Goal: Transaction & Acquisition: Purchase product/service

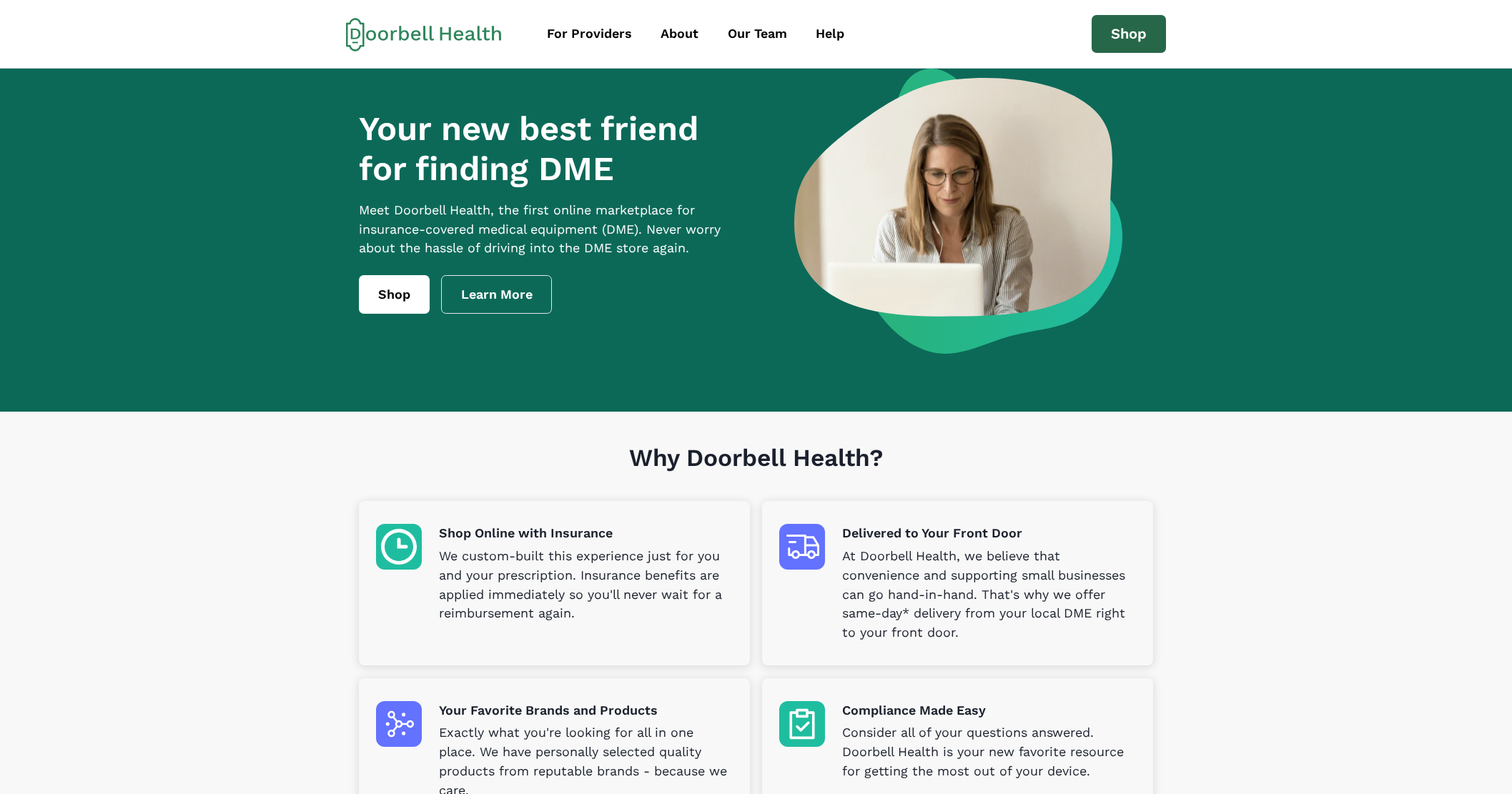
click at [1126, 47] on link "Shop" at bounding box center [1128, 34] width 74 height 38
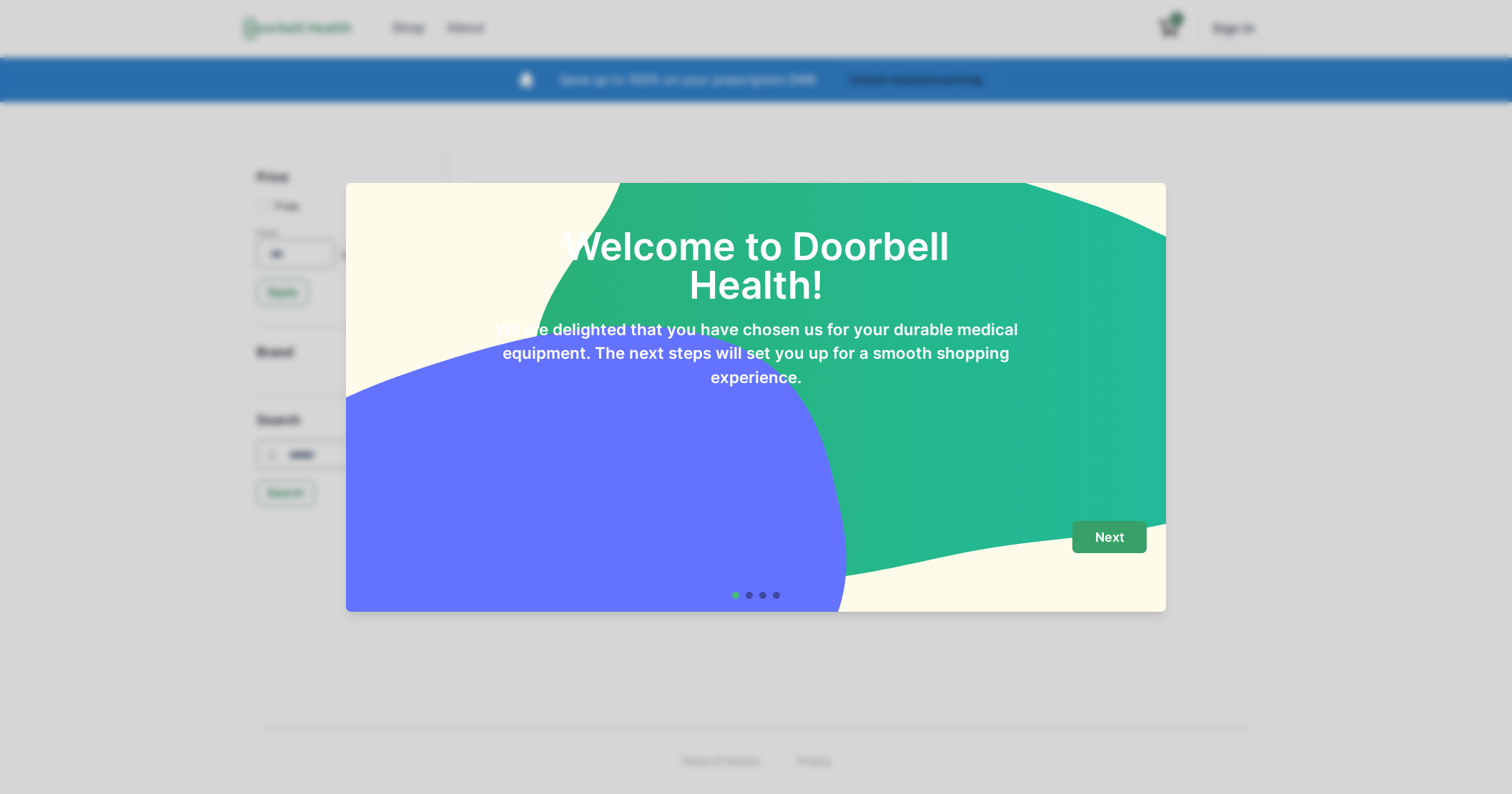
click at [1128, 522] on button "Next" at bounding box center [1109, 537] width 74 height 32
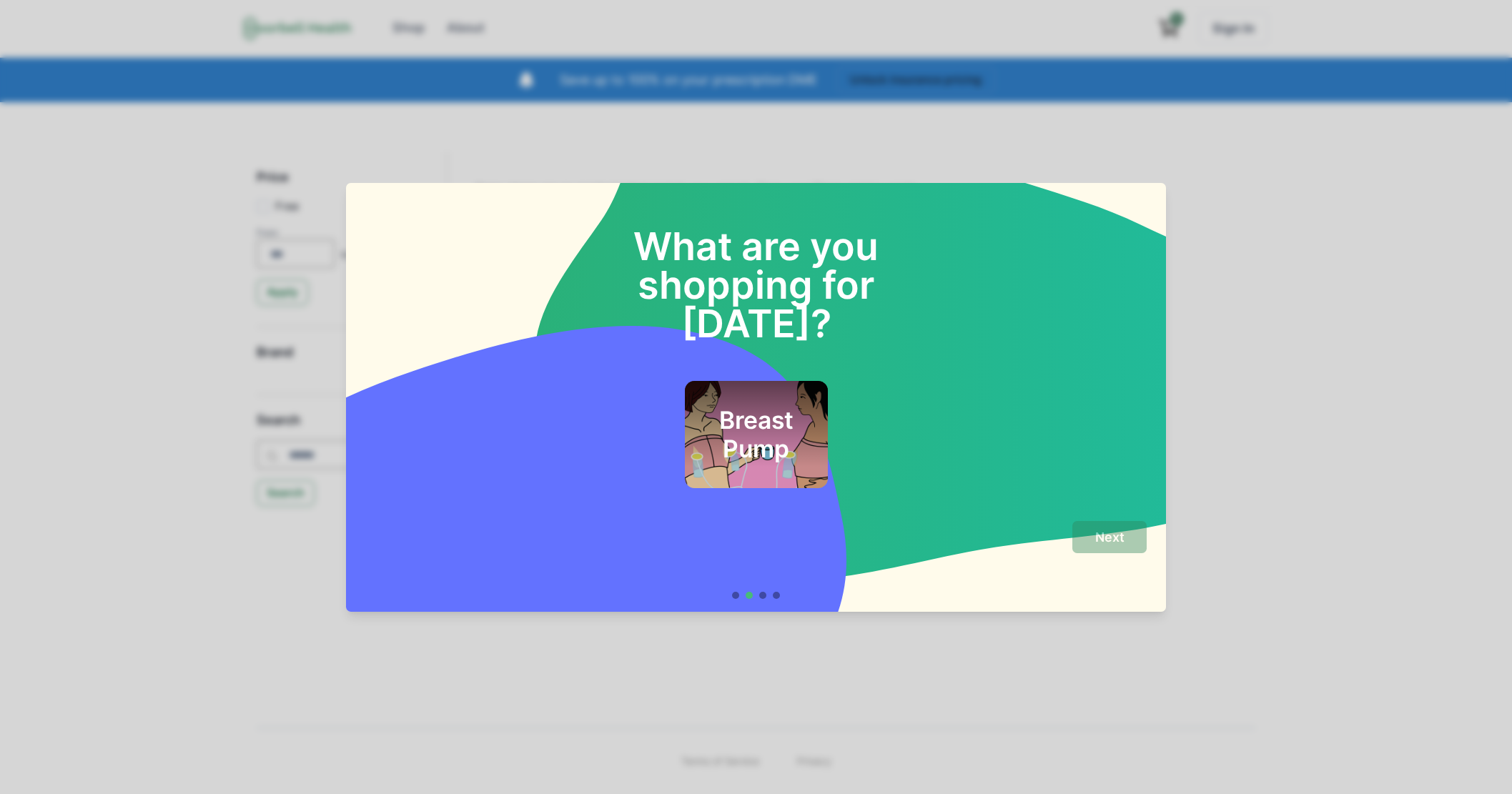
click at [735, 412] on h2 "Breast Pump" at bounding box center [755, 435] width 104 height 58
click at [1100, 538] on p "Next" at bounding box center [1110, 537] width 29 height 16
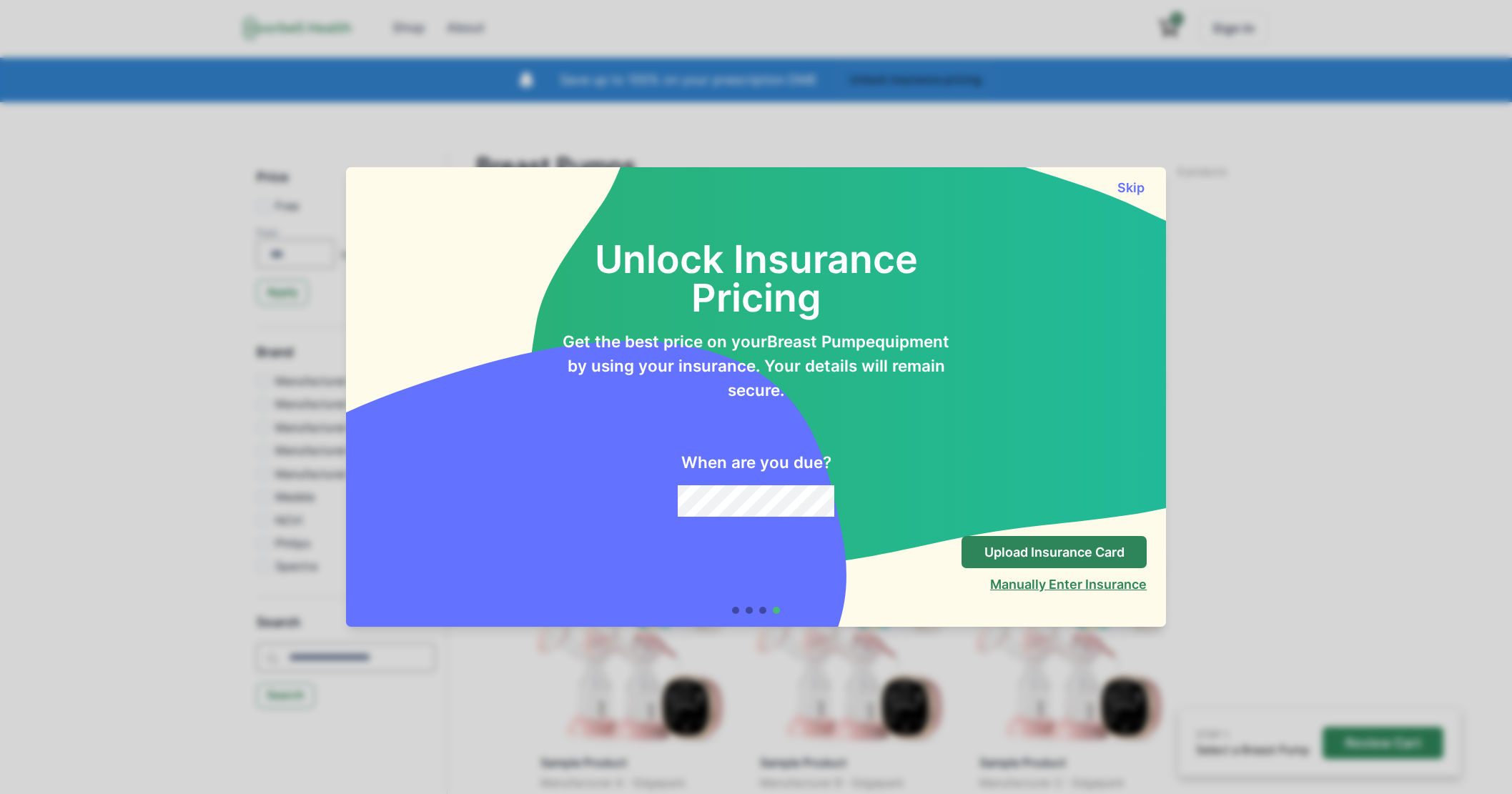
click at [1115, 587] on button "Manually Enter Insurance" at bounding box center [1068, 584] width 157 height 15
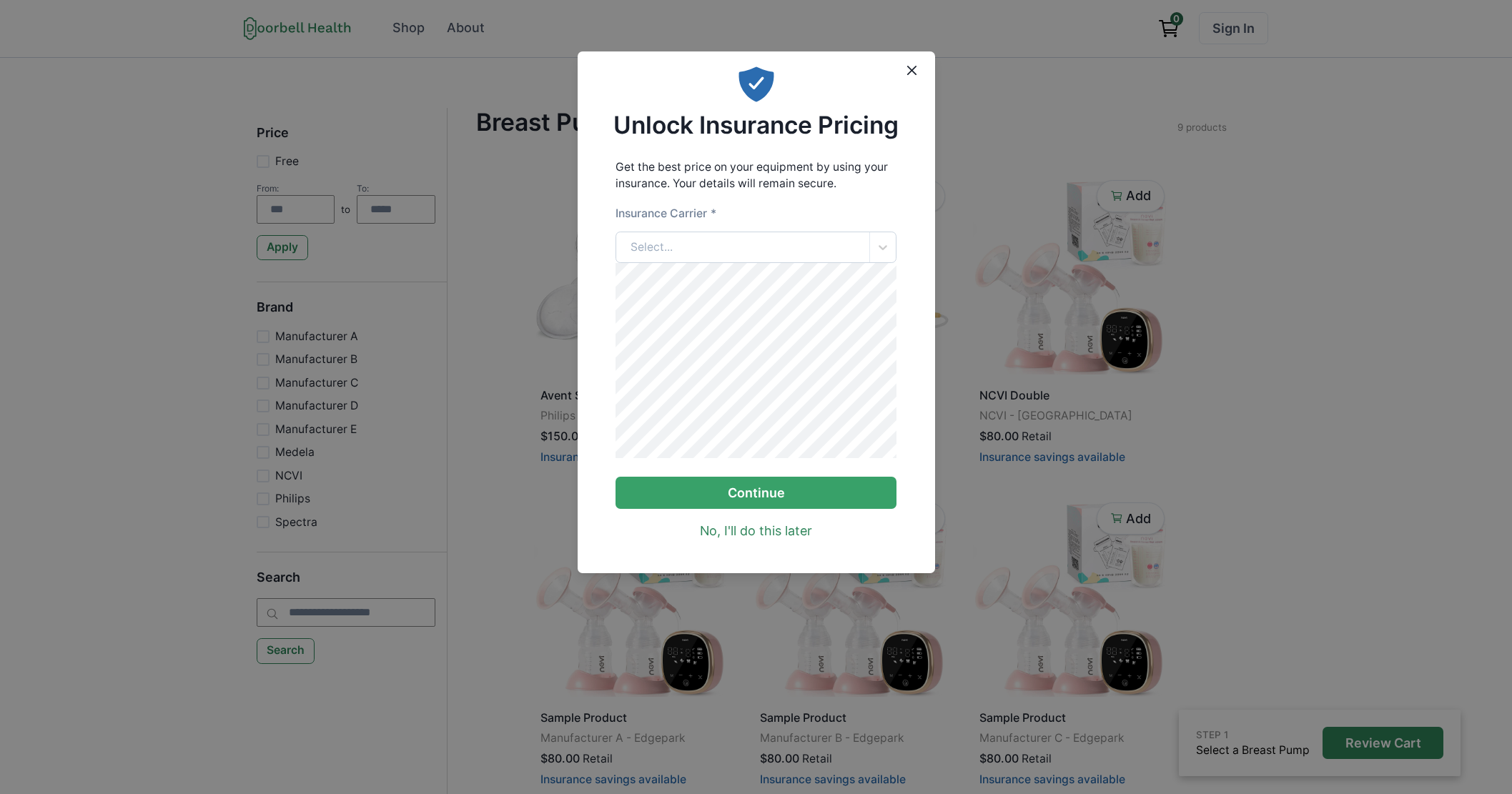
click at [663, 242] on div "Select..." at bounding box center [651, 247] width 42 height 17
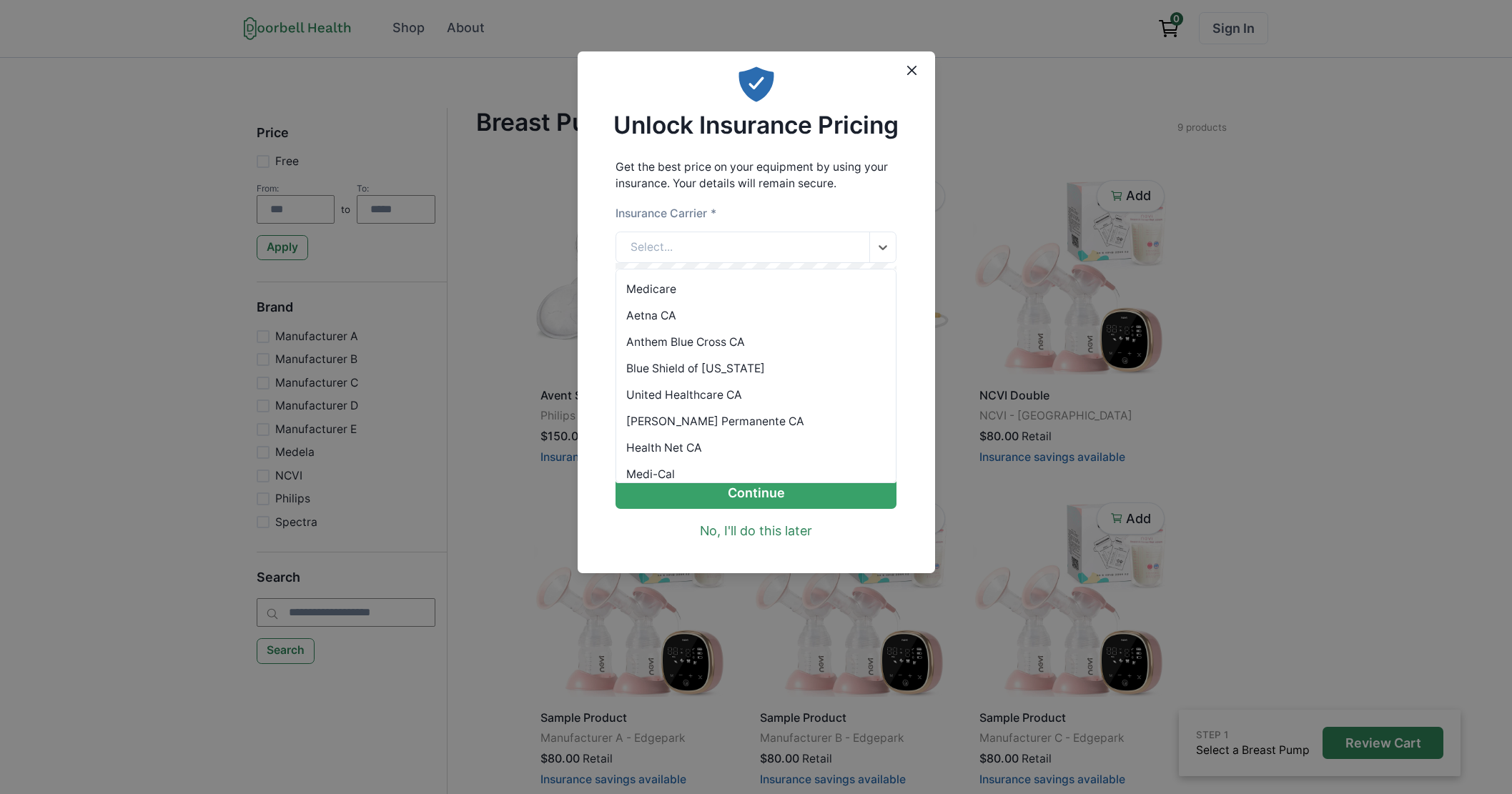
click at [674, 345] on div "Anthem Blue Cross CA" at bounding box center [756, 342] width 279 height 27
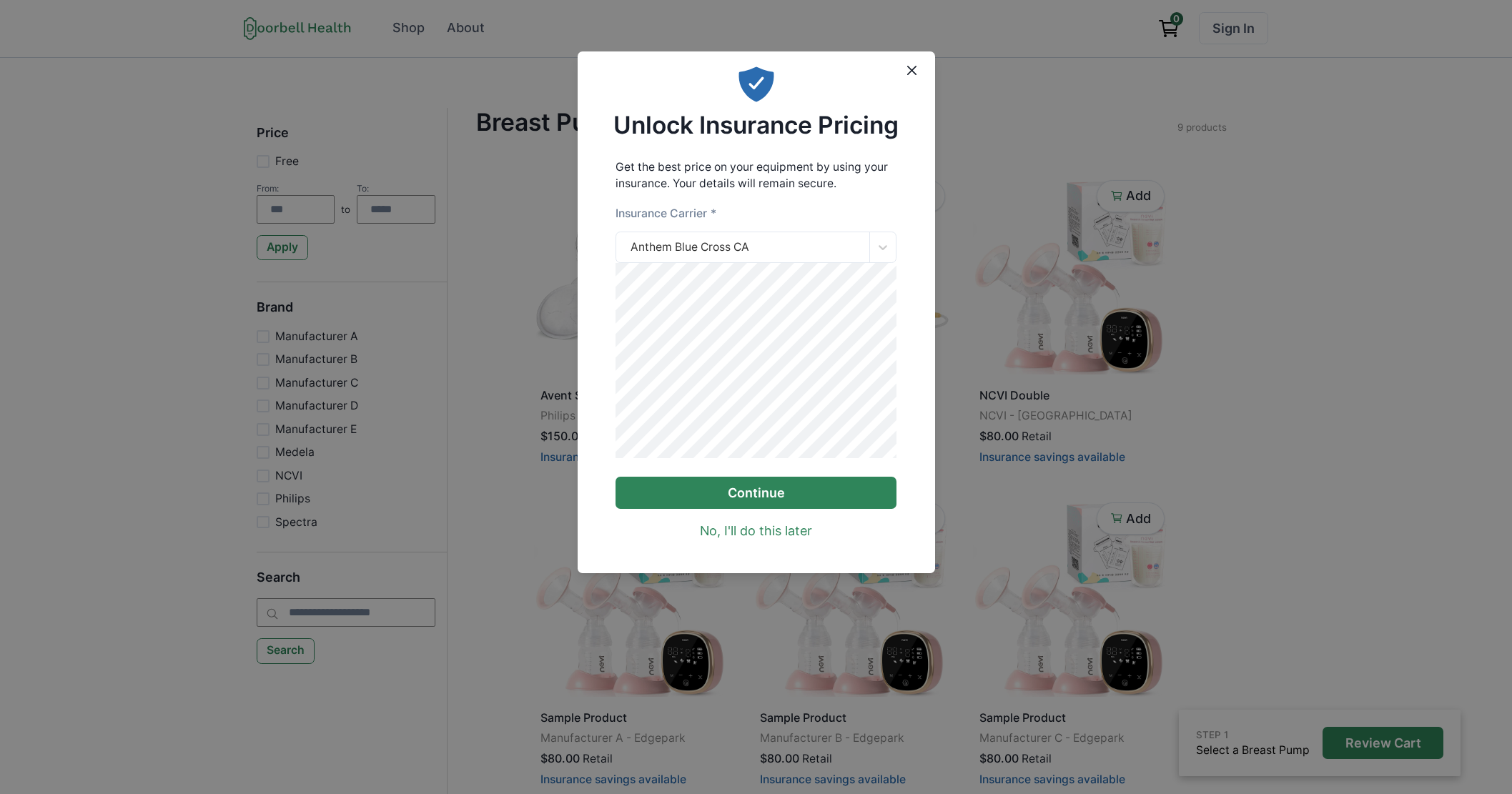
click at [721, 501] on button "Continue" at bounding box center [756, 492] width 281 height 32
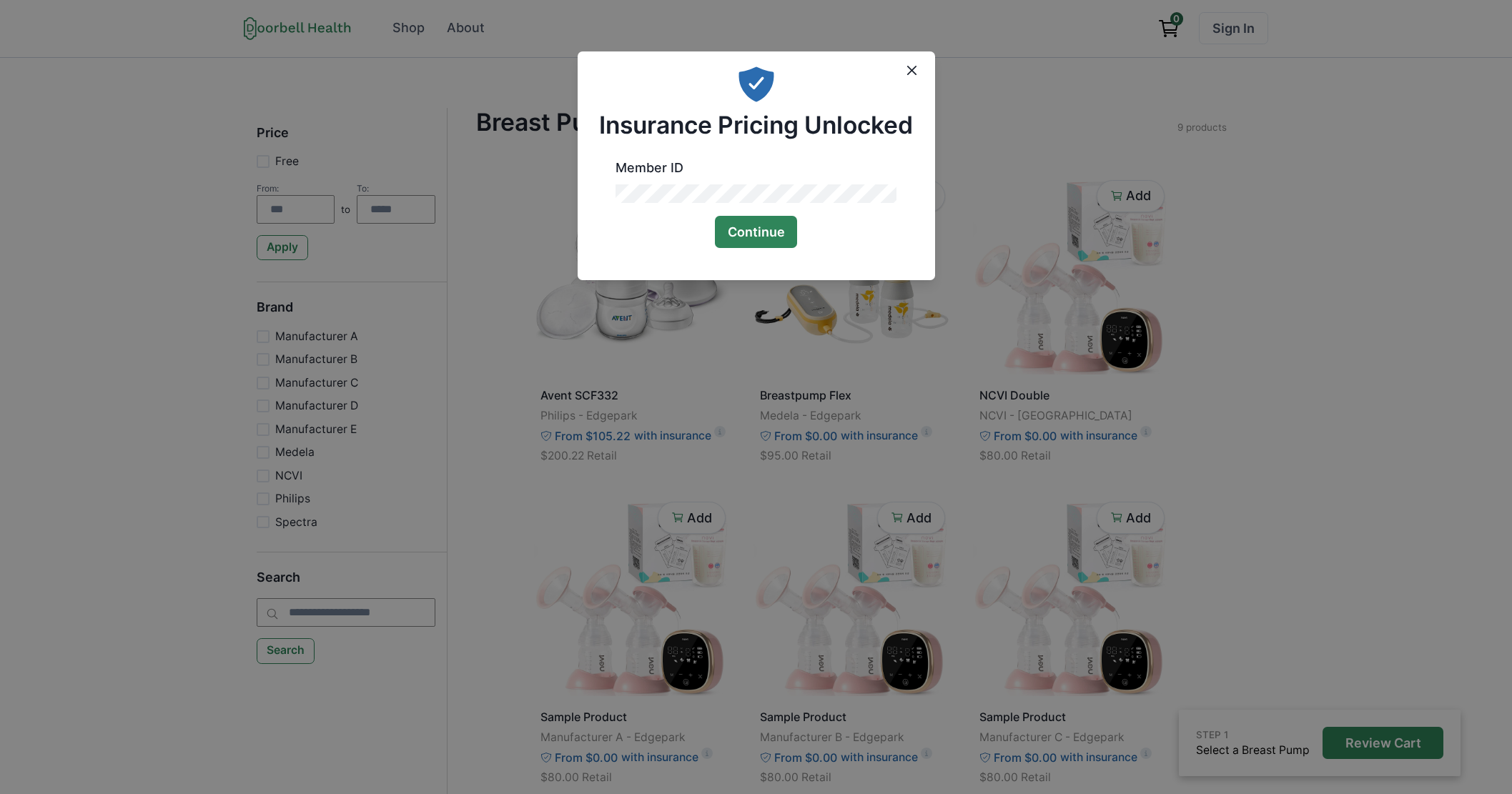
click at [750, 237] on button "Continue" at bounding box center [756, 232] width 83 height 32
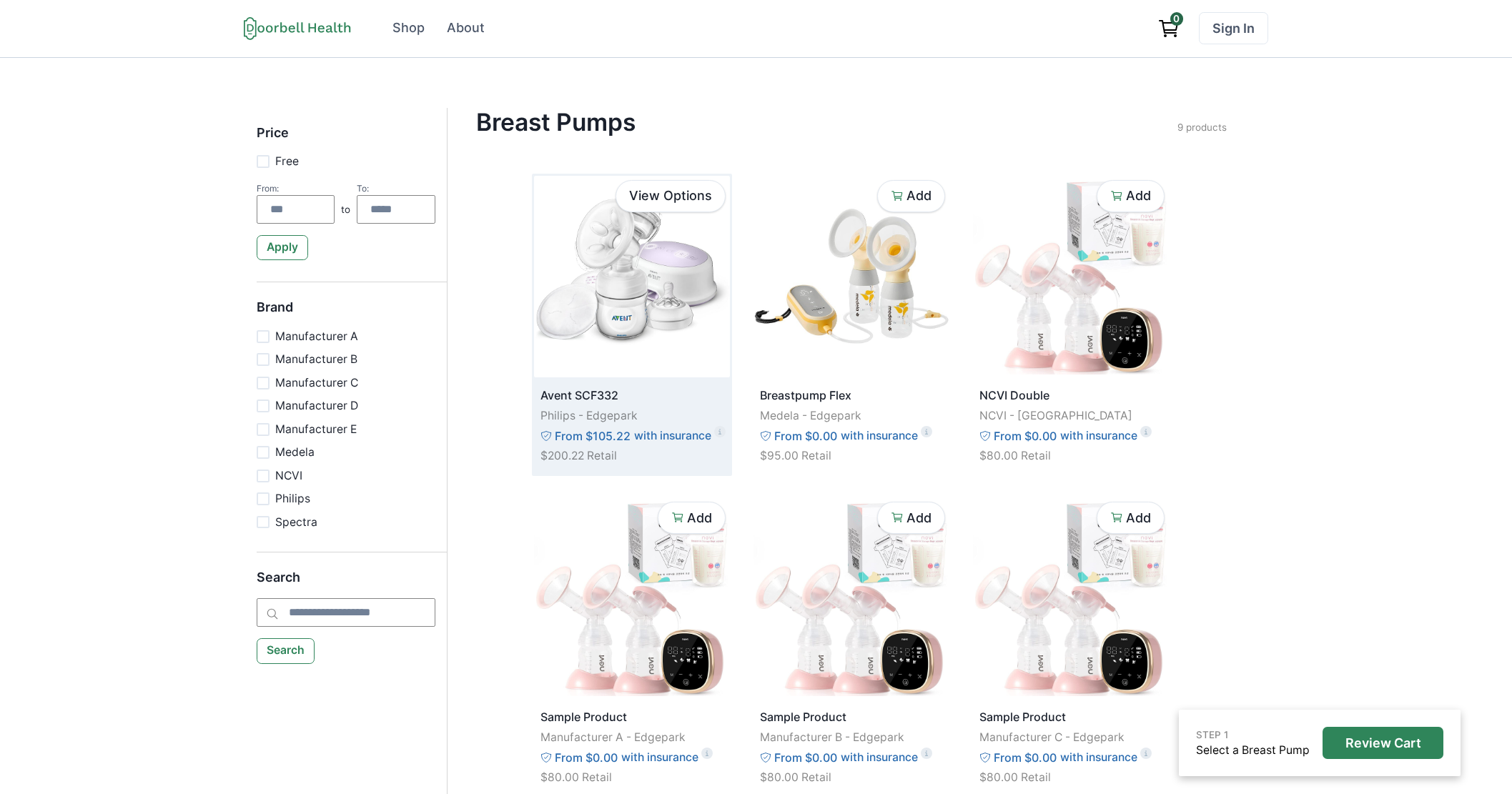
click at [652, 322] on img at bounding box center [631, 277] width 196 height 202
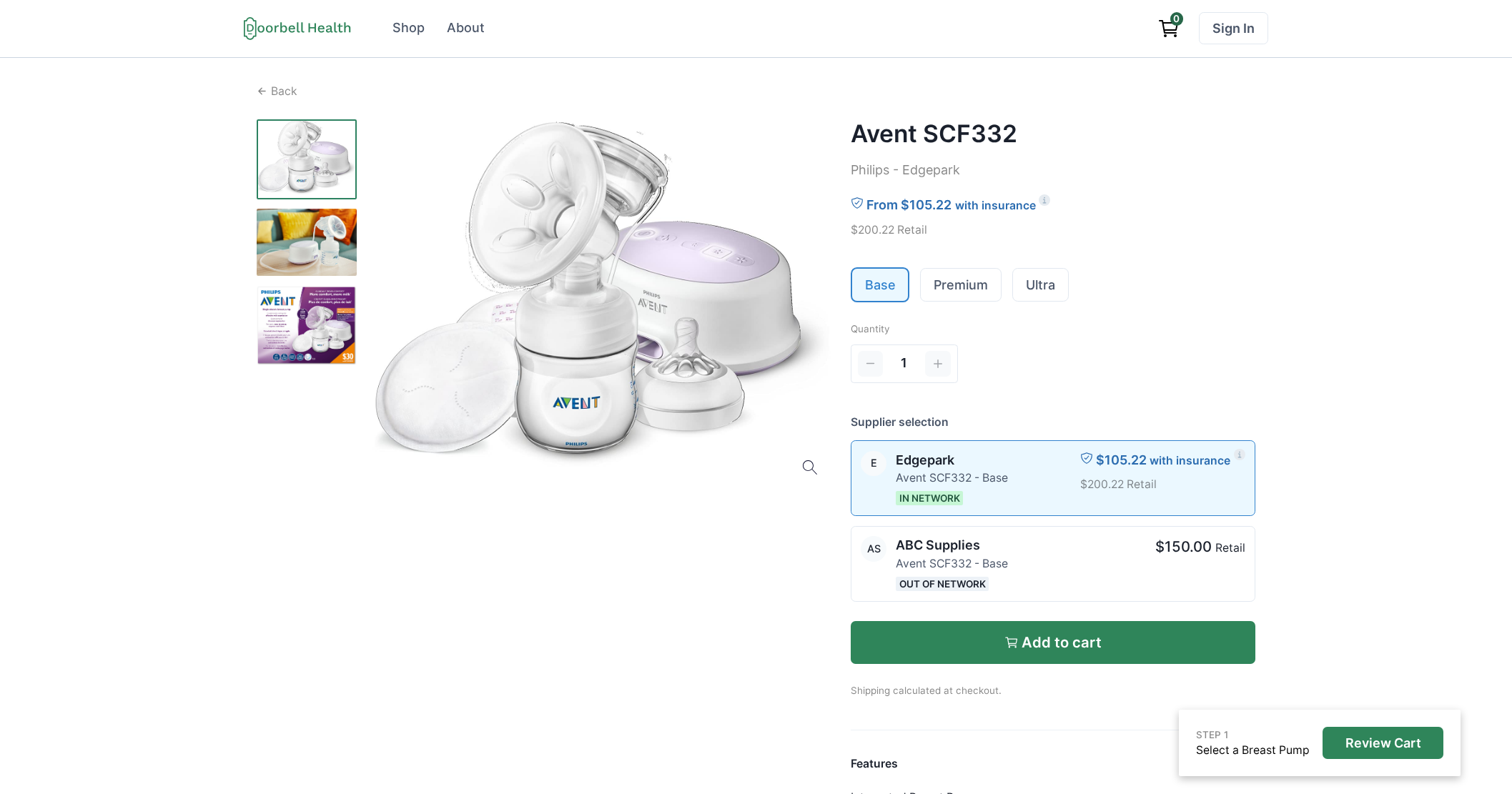
click at [1045, 646] on p "Add to cart" at bounding box center [1061, 642] width 80 height 17
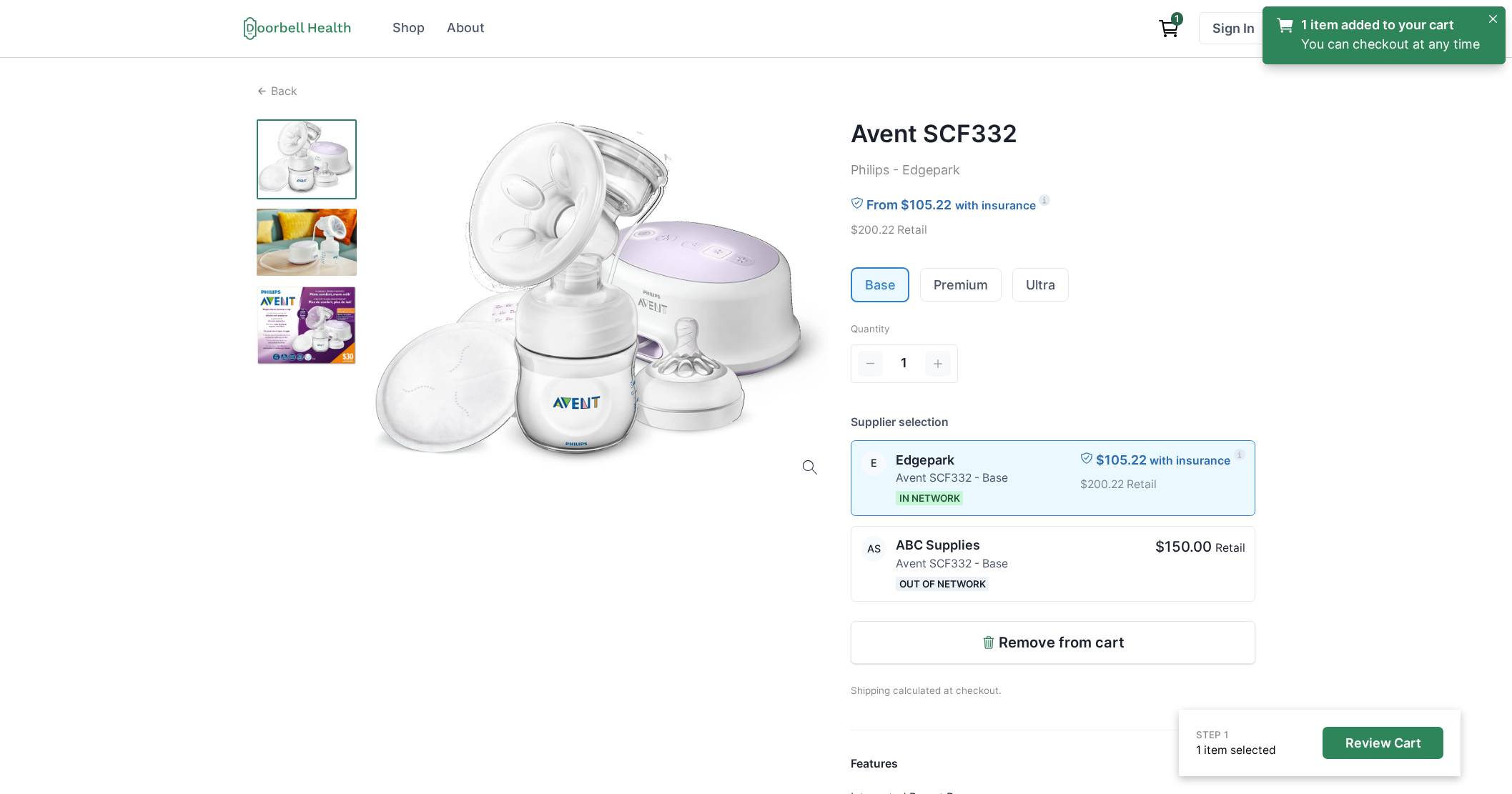
click at [1169, 26] on icon "View cart" at bounding box center [1168, 28] width 22 height 22
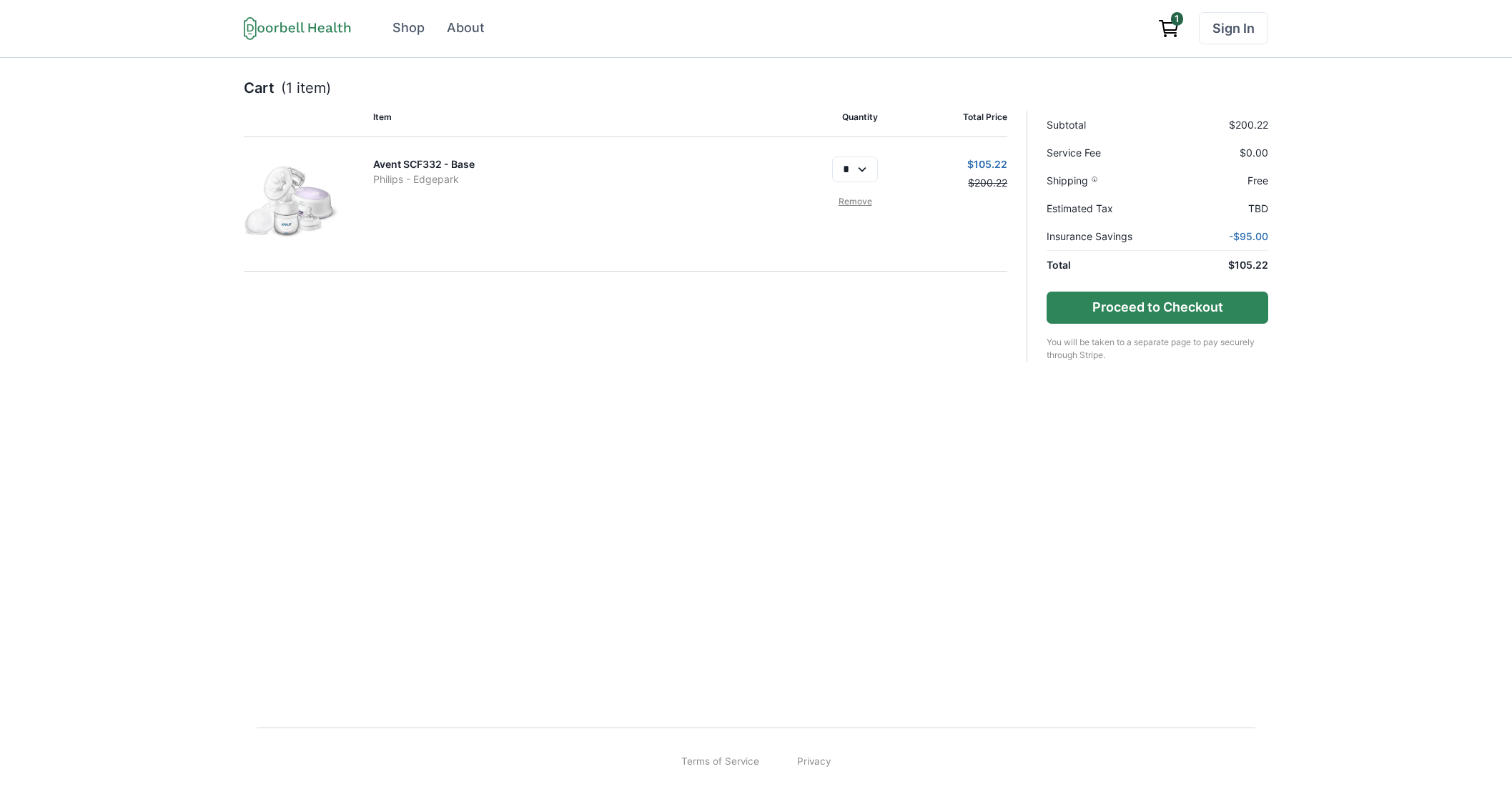
click at [1171, 308] on button "Proceed to Checkout" at bounding box center [1157, 307] width 222 height 32
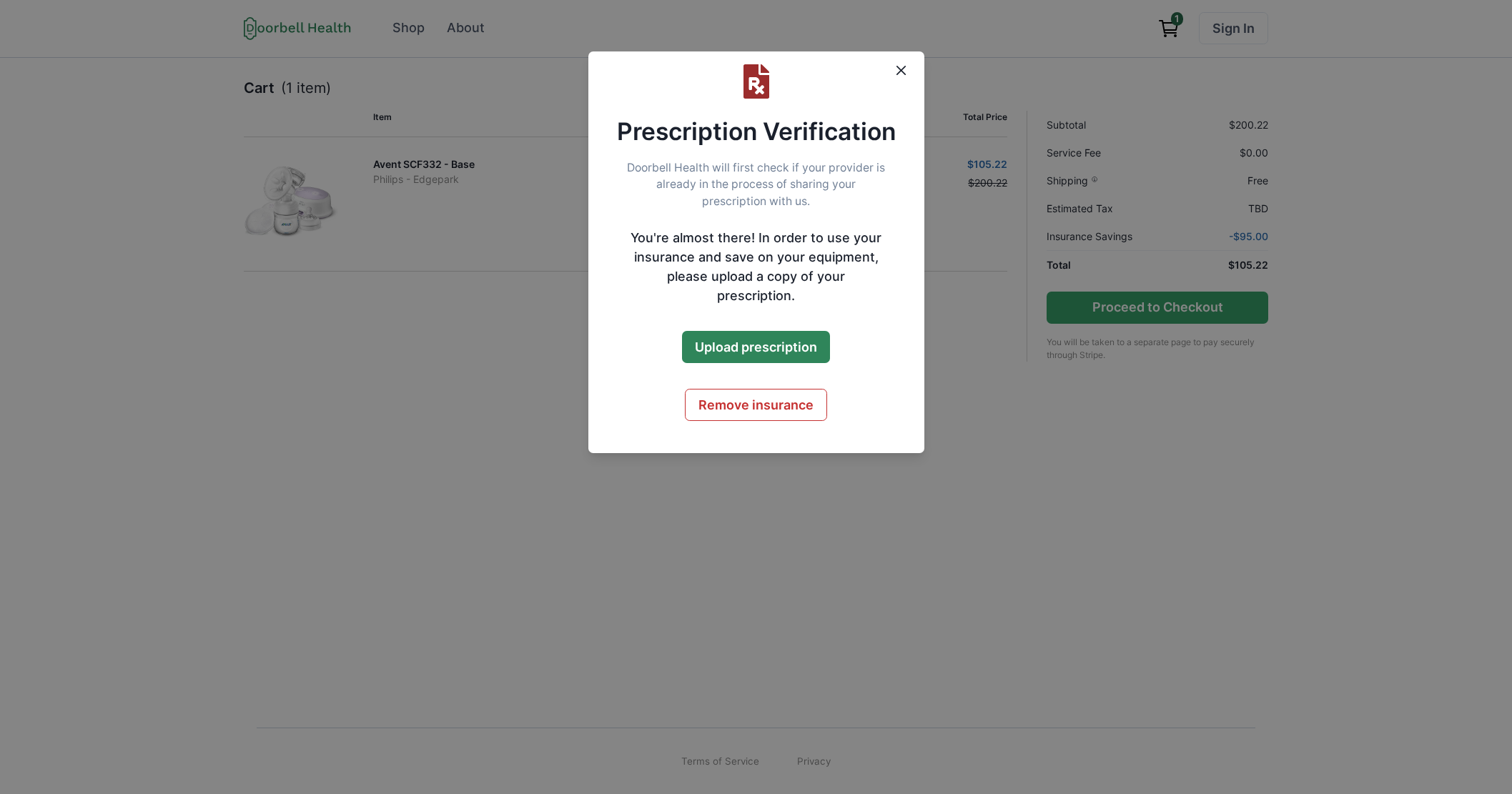
click at [711, 331] on button "Upload prescription" at bounding box center [756, 347] width 148 height 32
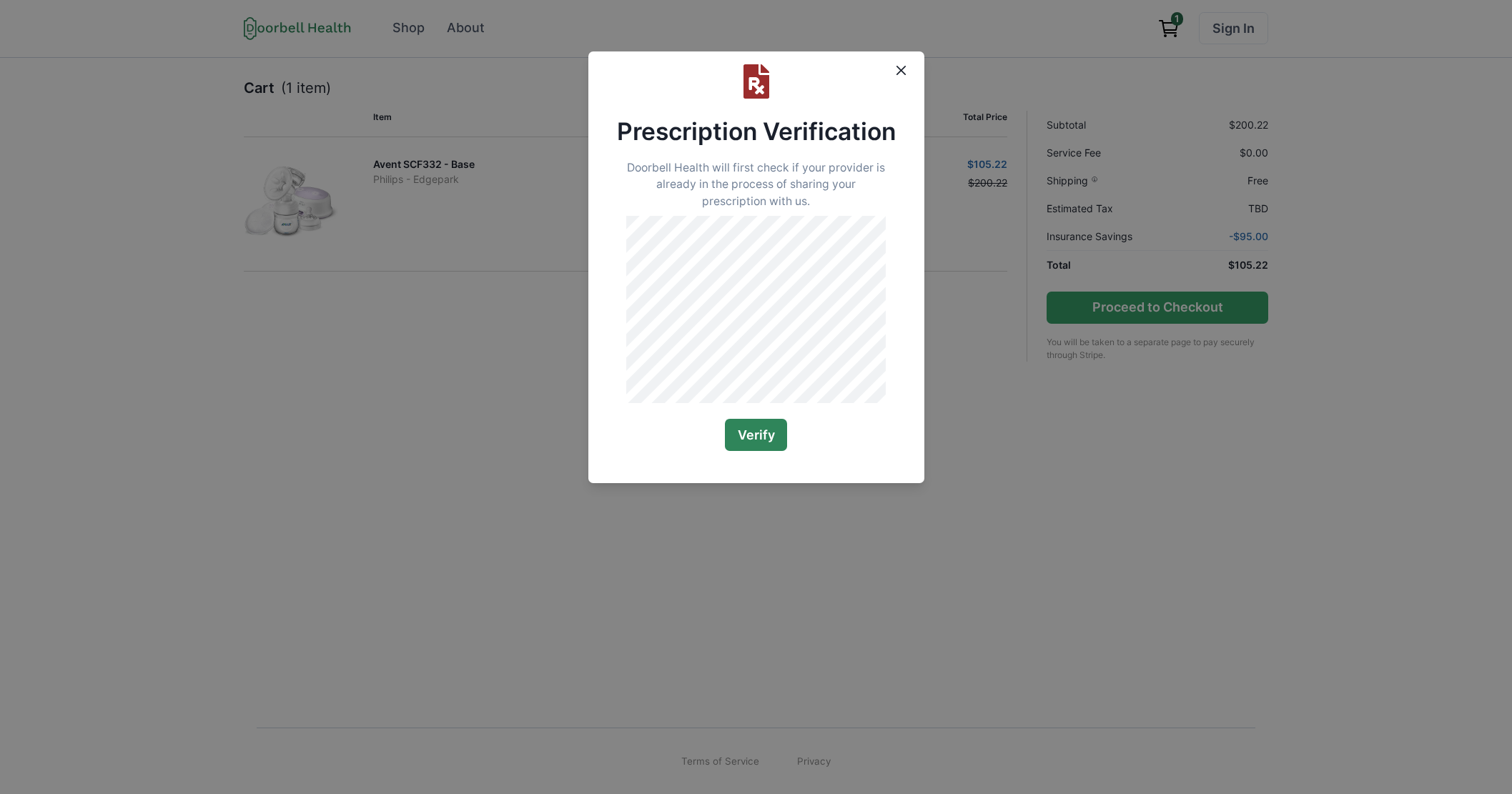
click at [755, 451] on button "Verify" at bounding box center [756, 435] width 63 height 32
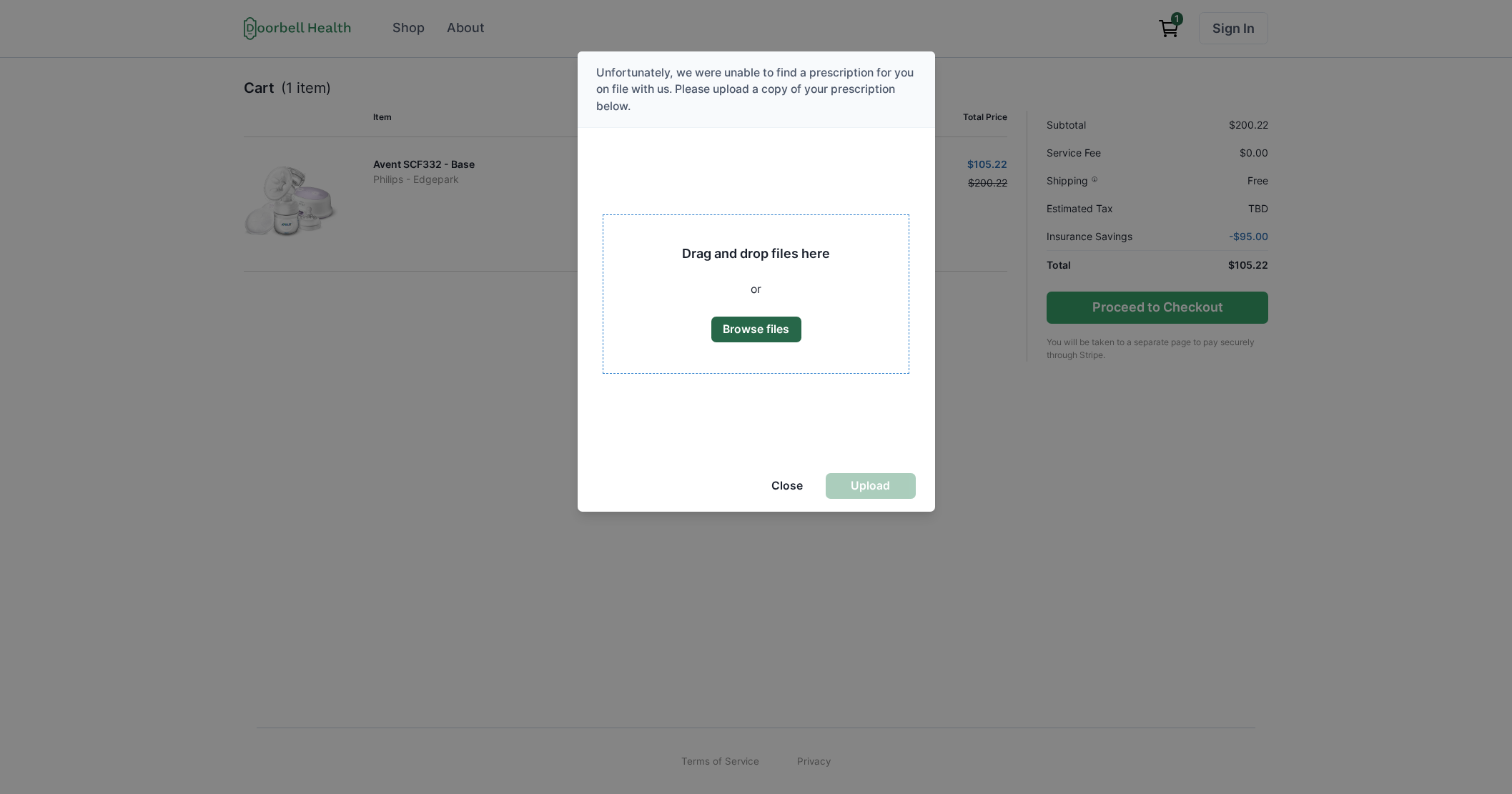
click at [776, 330] on button "Browse files" at bounding box center [756, 329] width 90 height 26
click at [744, 332] on button "Browse files" at bounding box center [756, 329] width 90 height 26
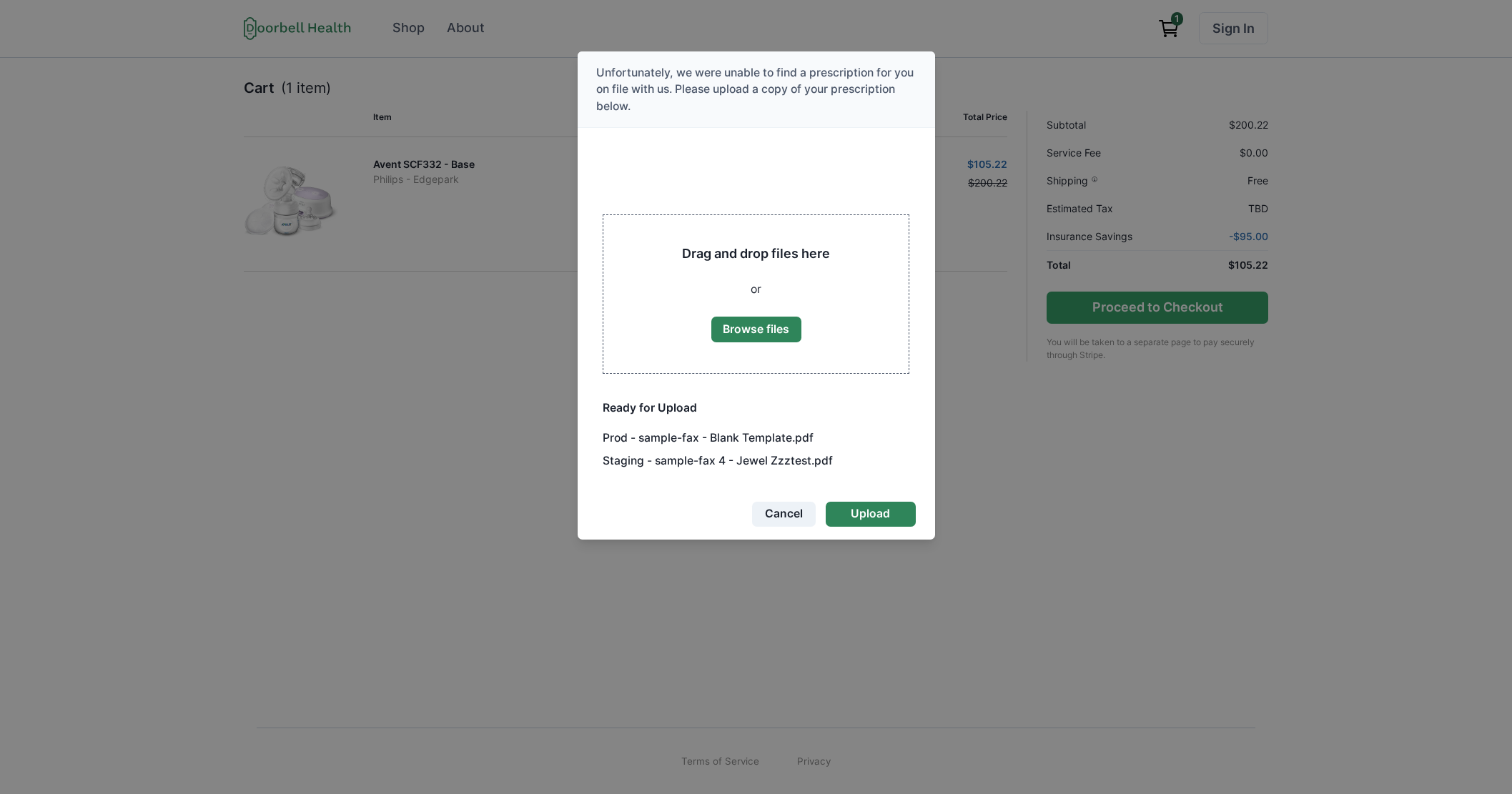
click at [790, 511] on button "Cancel" at bounding box center [784, 514] width 63 height 26
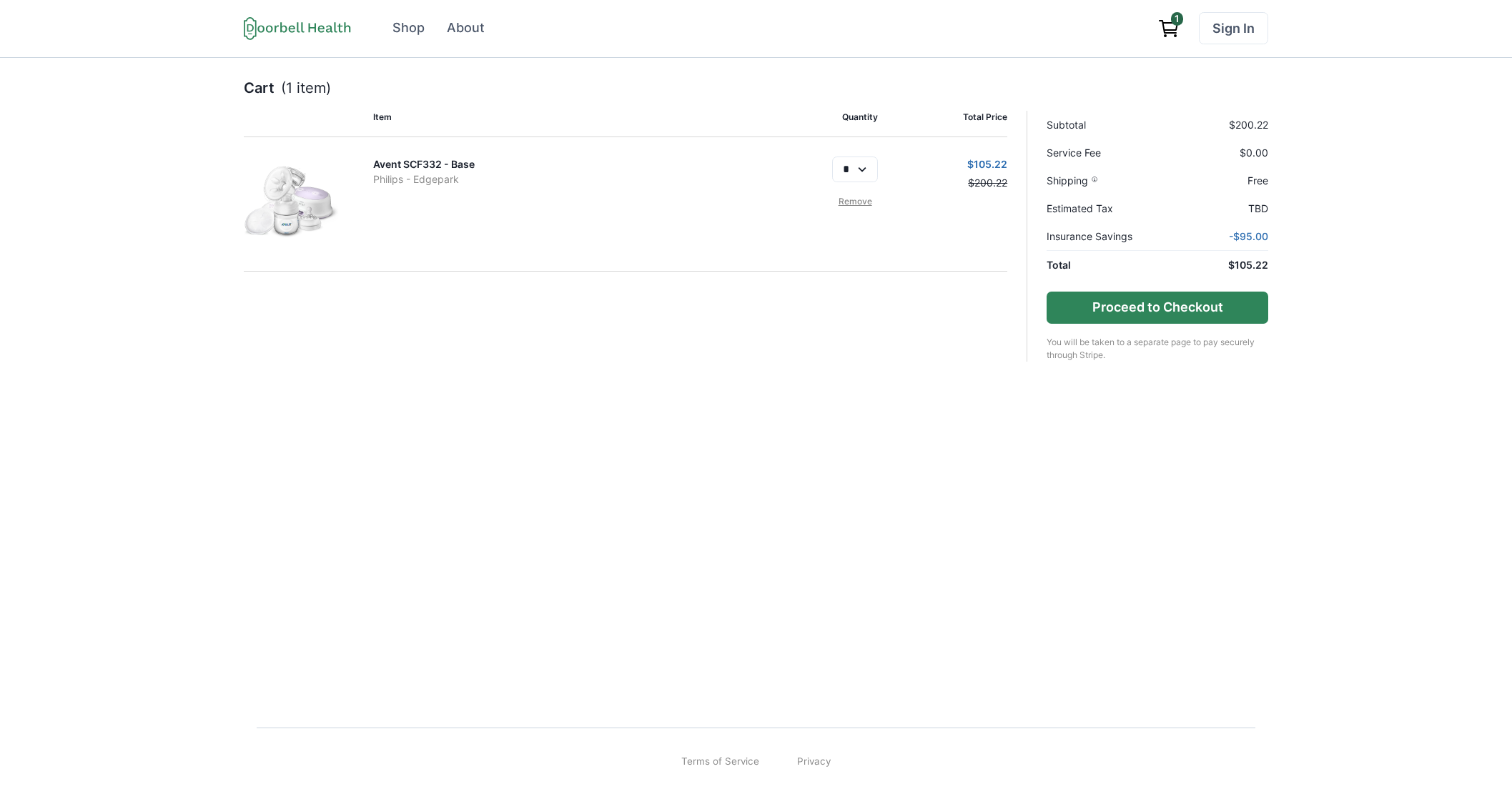
click at [1105, 314] on button "Proceed to Checkout" at bounding box center [1157, 307] width 222 height 32
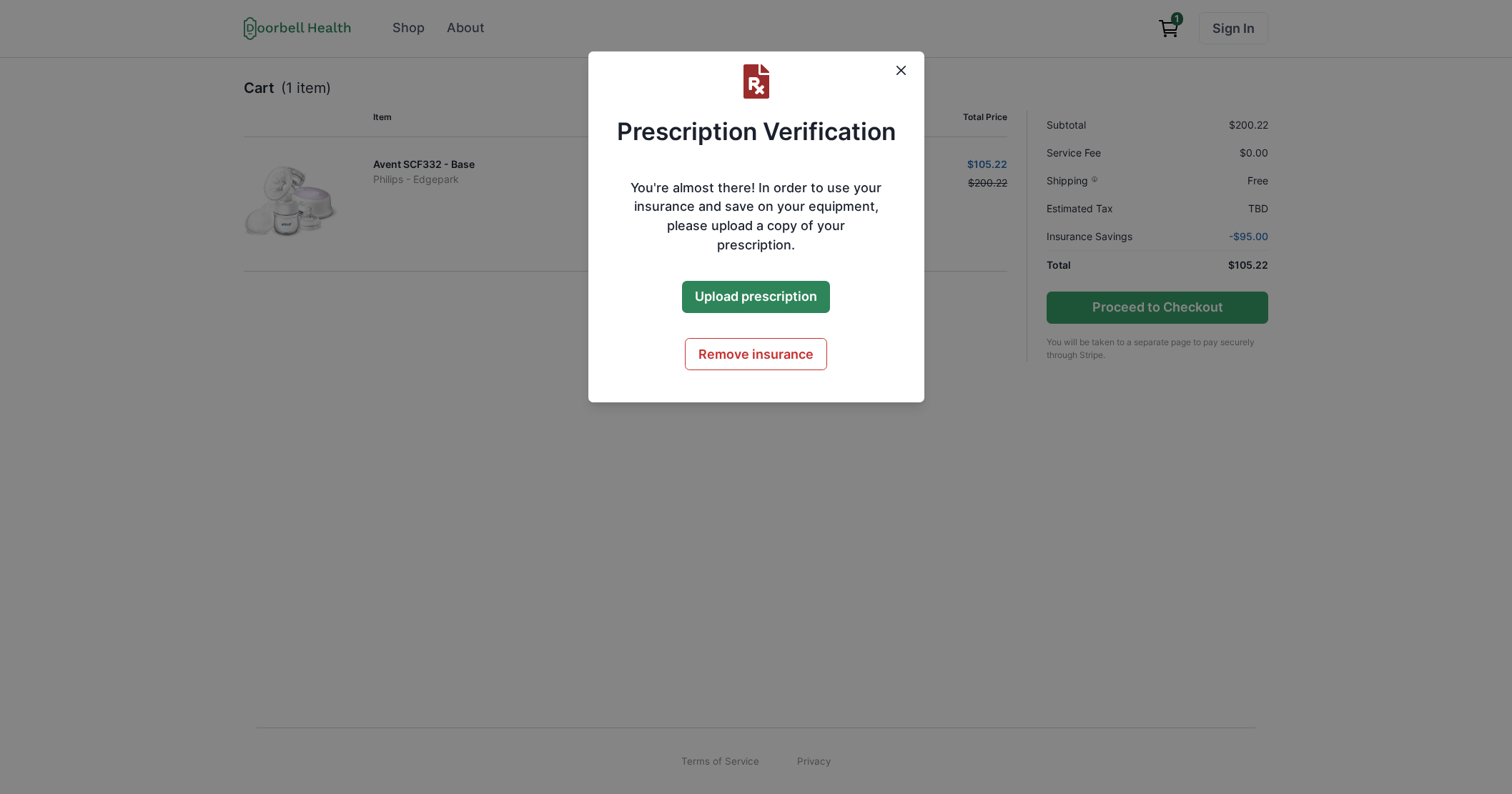
click at [723, 281] on button "Upload prescription" at bounding box center [756, 297] width 148 height 32
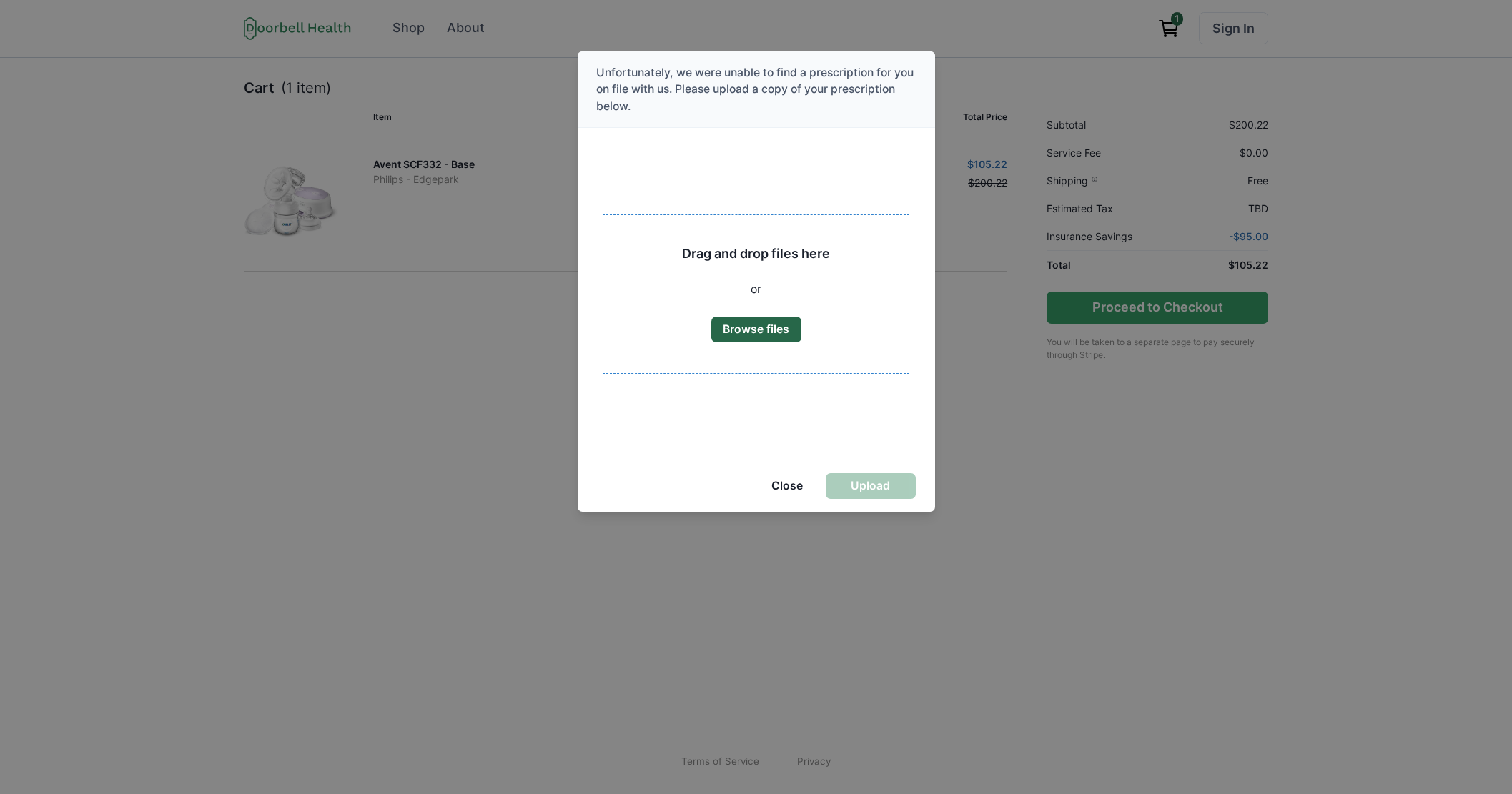
click at [764, 326] on button "Browse files" at bounding box center [756, 329] width 90 height 26
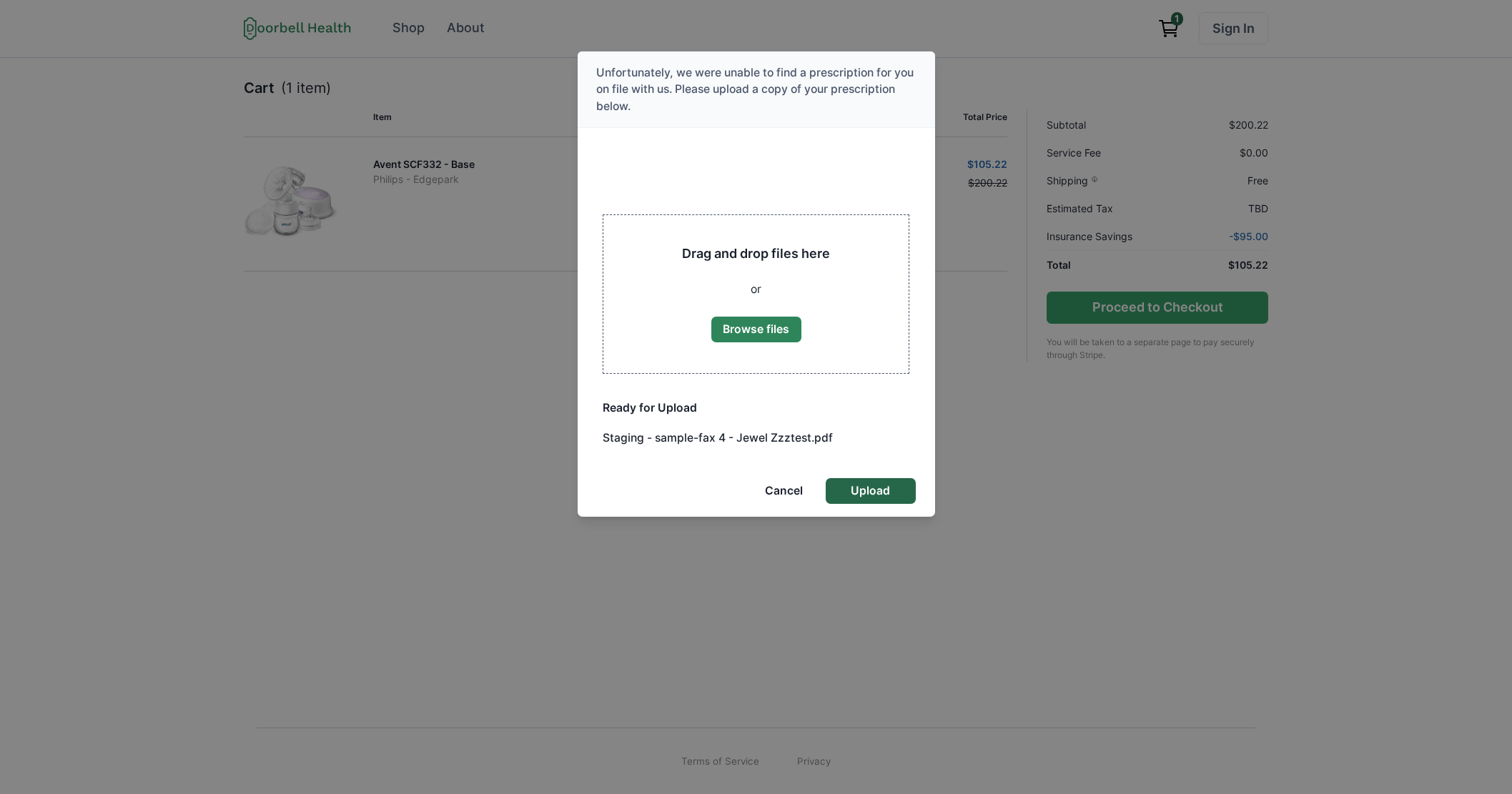
click at [894, 492] on button "Upload" at bounding box center [871, 491] width 90 height 26
